Goal: Find specific page/section: Find specific page/section

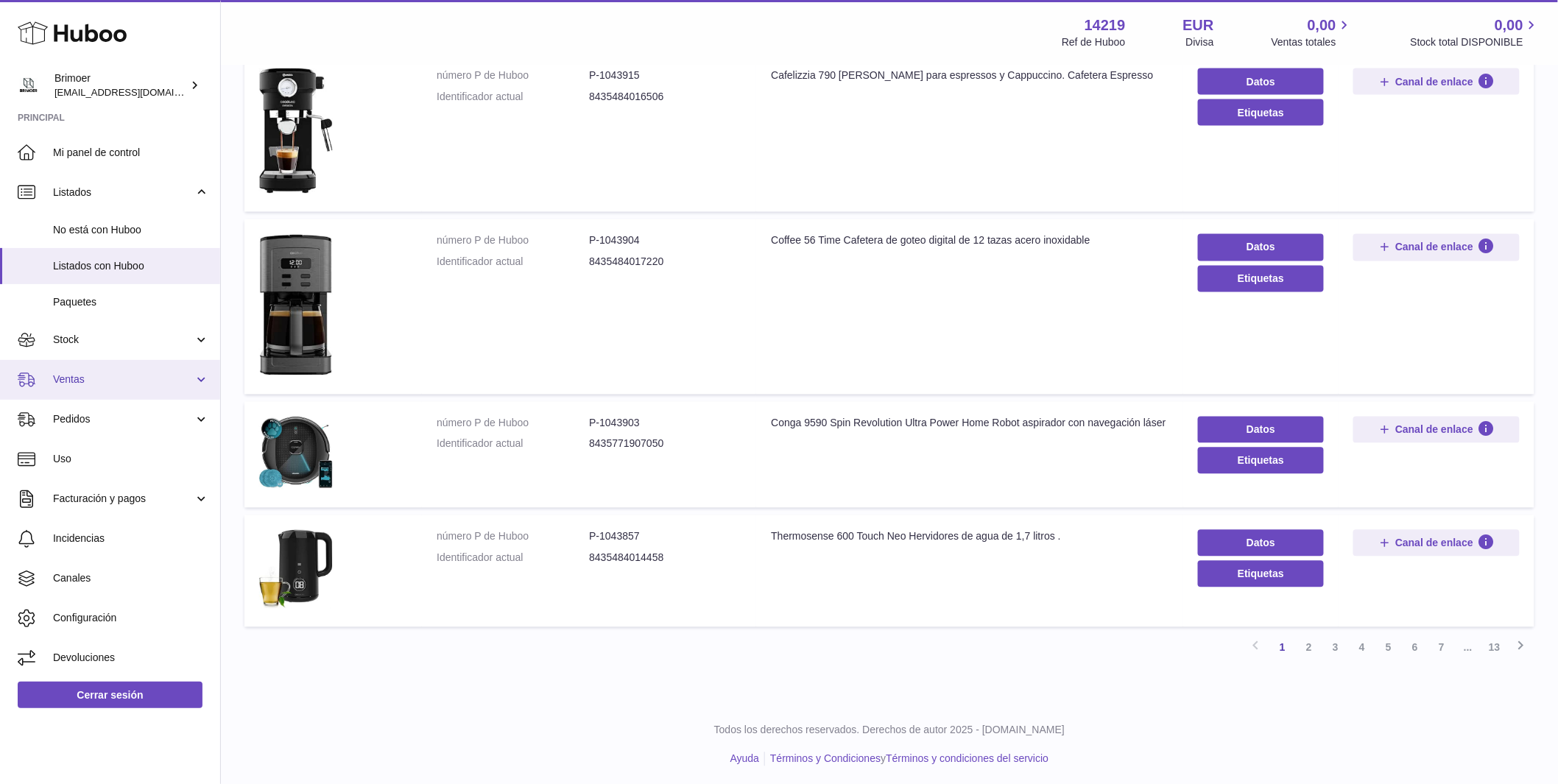
click at [114, 377] on span "Ventas" at bounding box center [123, 380] width 141 height 14
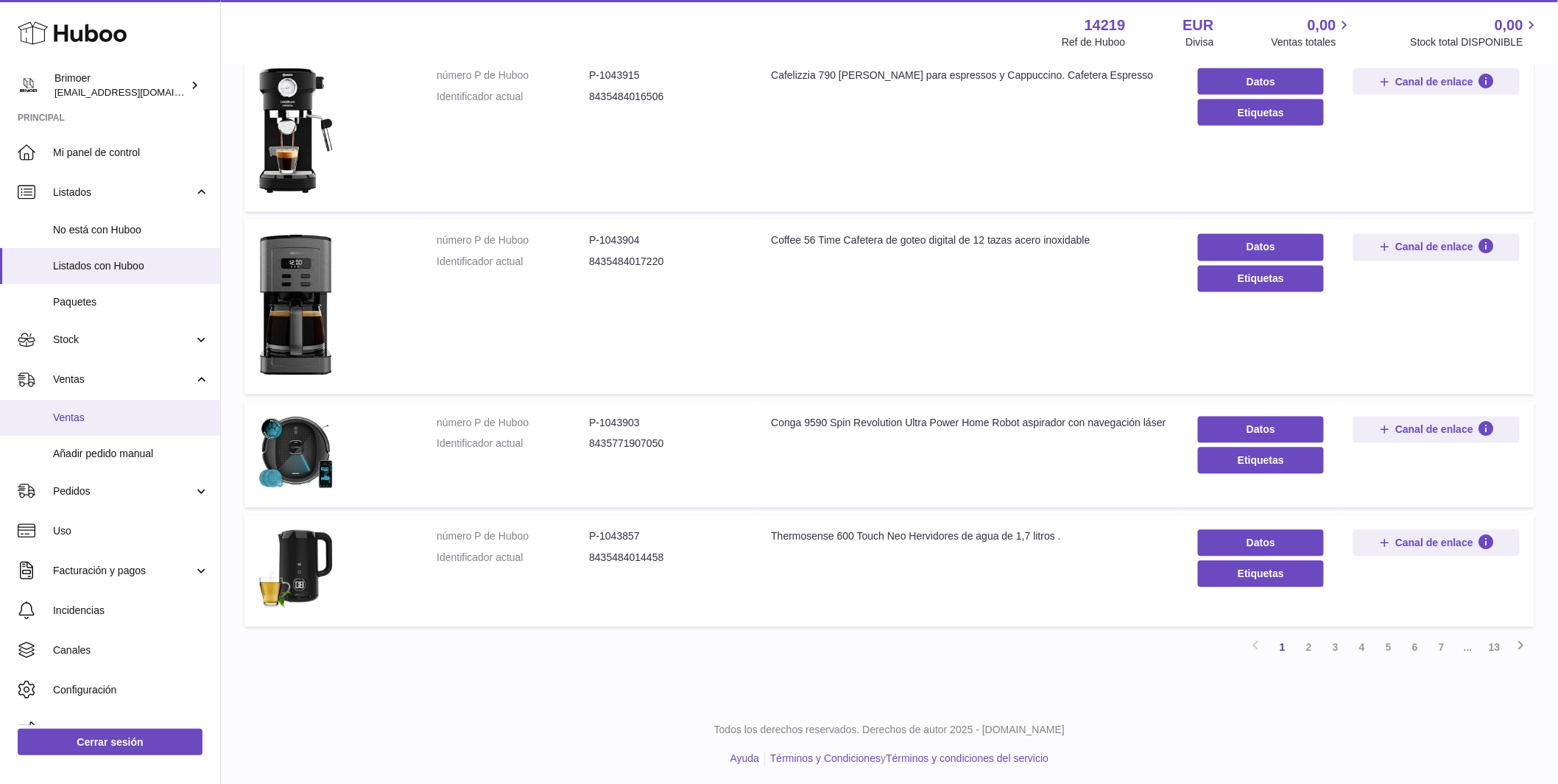
click at [124, 417] on span "Ventas" at bounding box center [131, 418] width 156 height 14
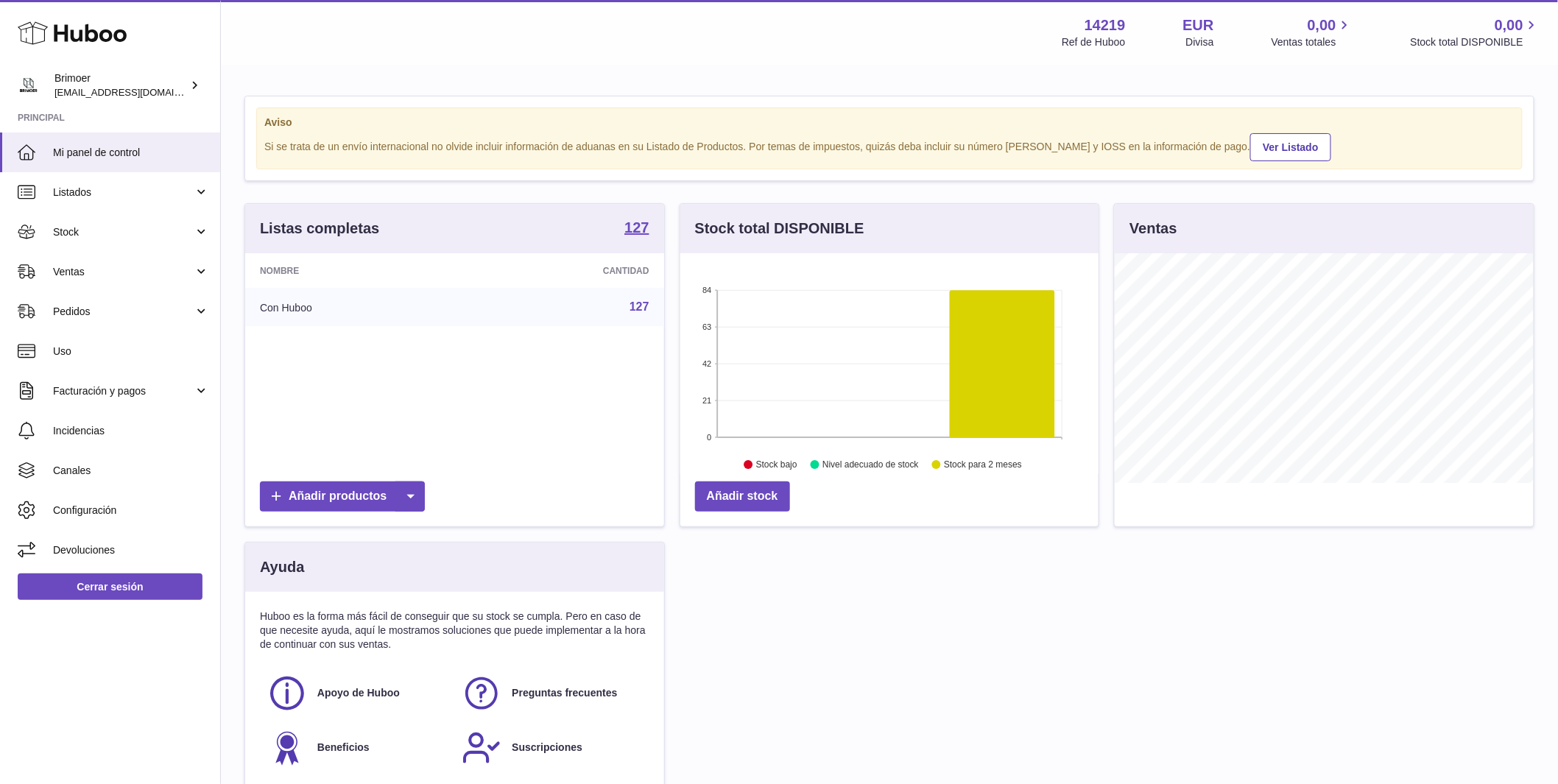
scroll to position [230, 418]
click at [160, 266] on span "Ventas" at bounding box center [123, 272] width 141 height 14
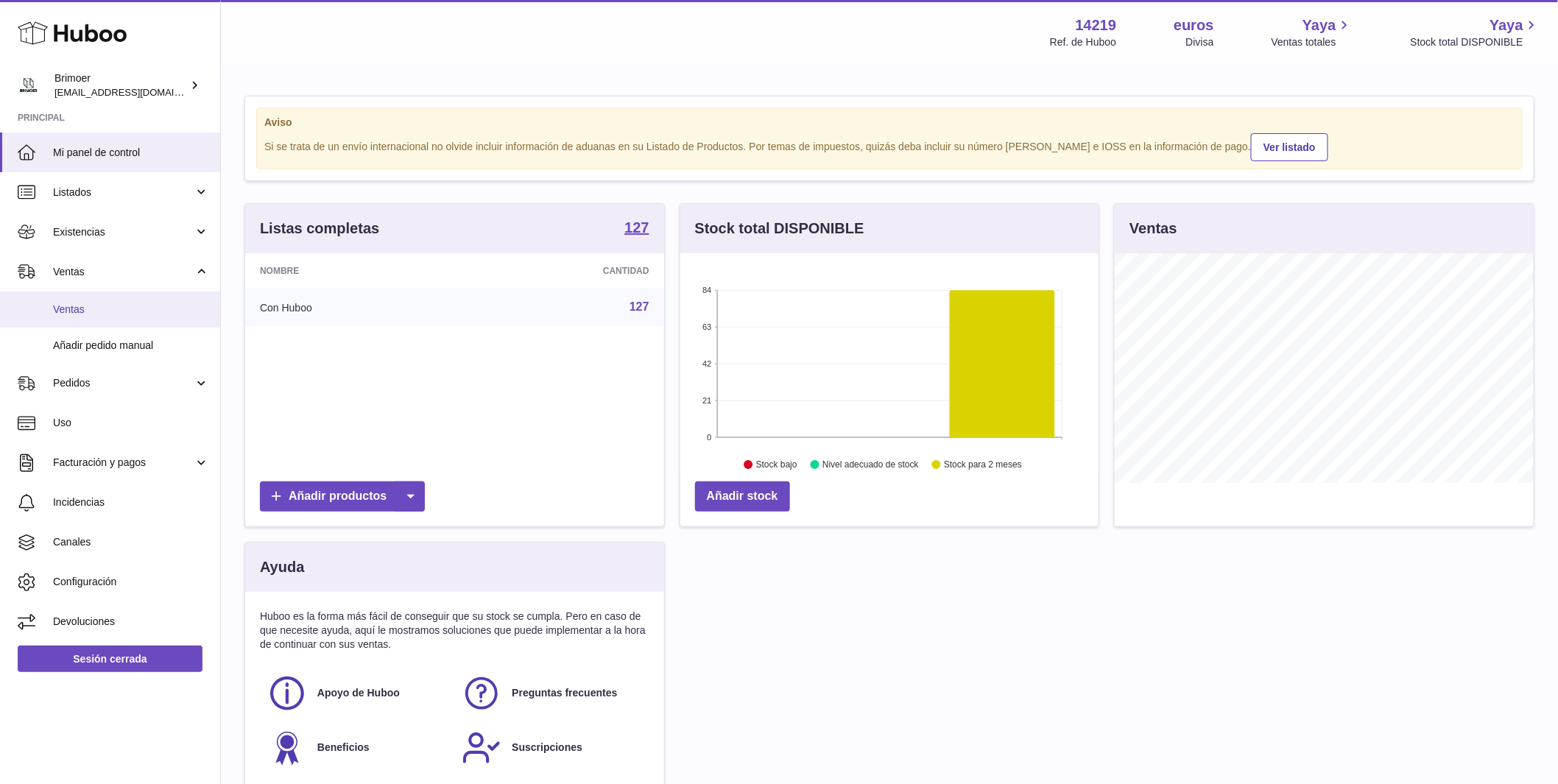
click at [152, 308] on span "Ventas" at bounding box center [131, 309] width 156 height 14
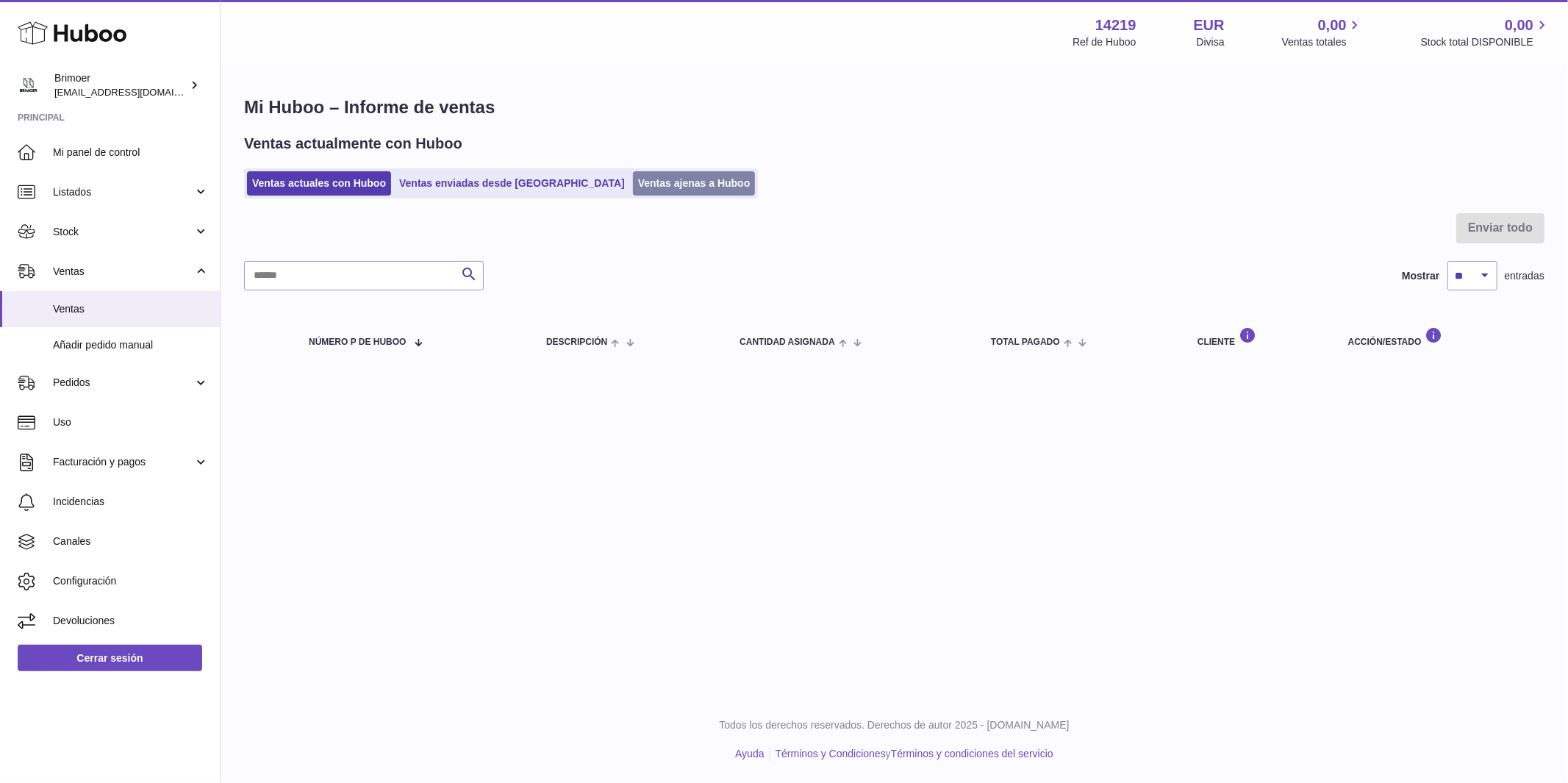
click at [633, 190] on link "Ventas ajenas a Huboo" at bounding box center [694, 183] width 122 height 24
